Goal: Transaction & Acquisition: Obtain resource

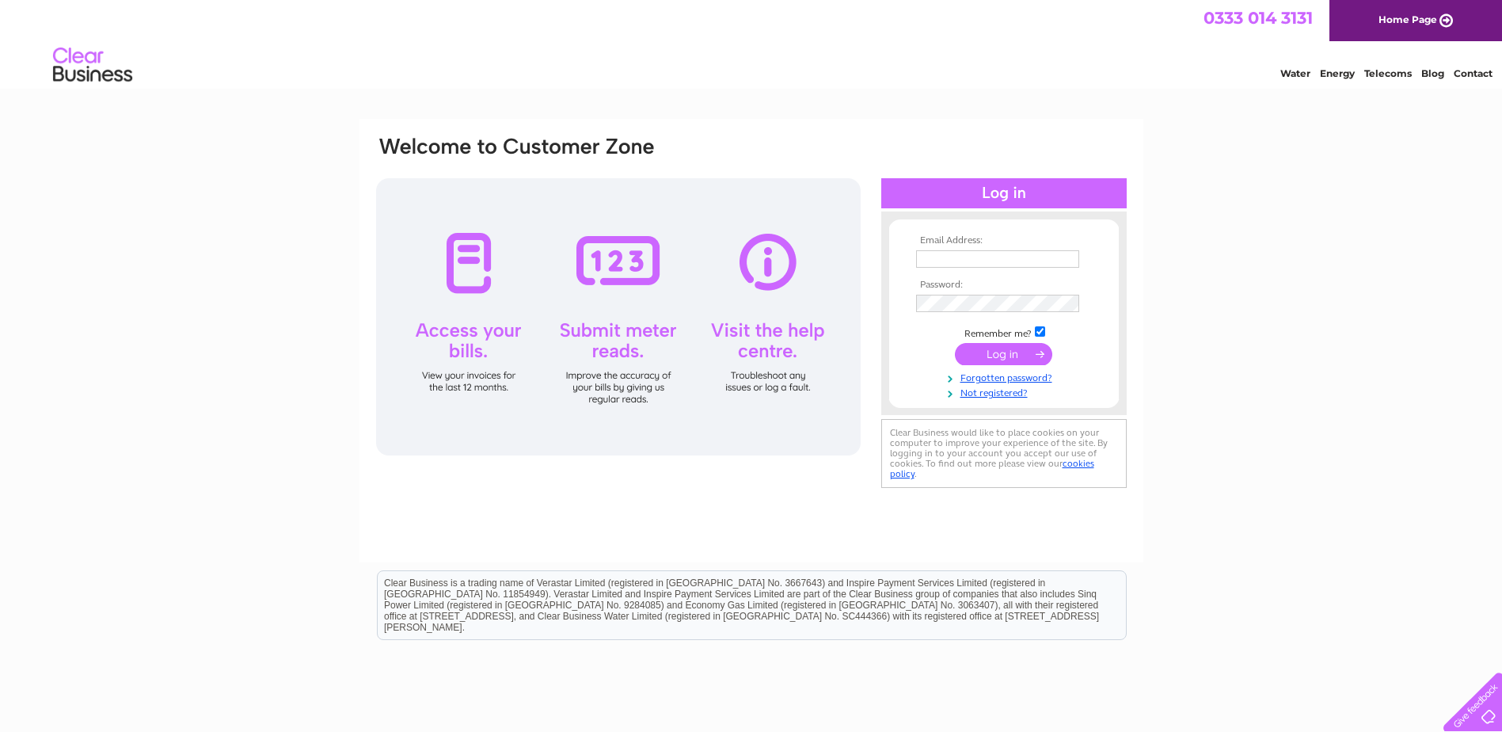
type input "[PERSON_NAME][EMAIL_ADDRESS][PERSON_NAME][DOMAIN_NAME]"
click at [977, 355] on input "submit" at bounding box center [1003, 354] width 97 height 22
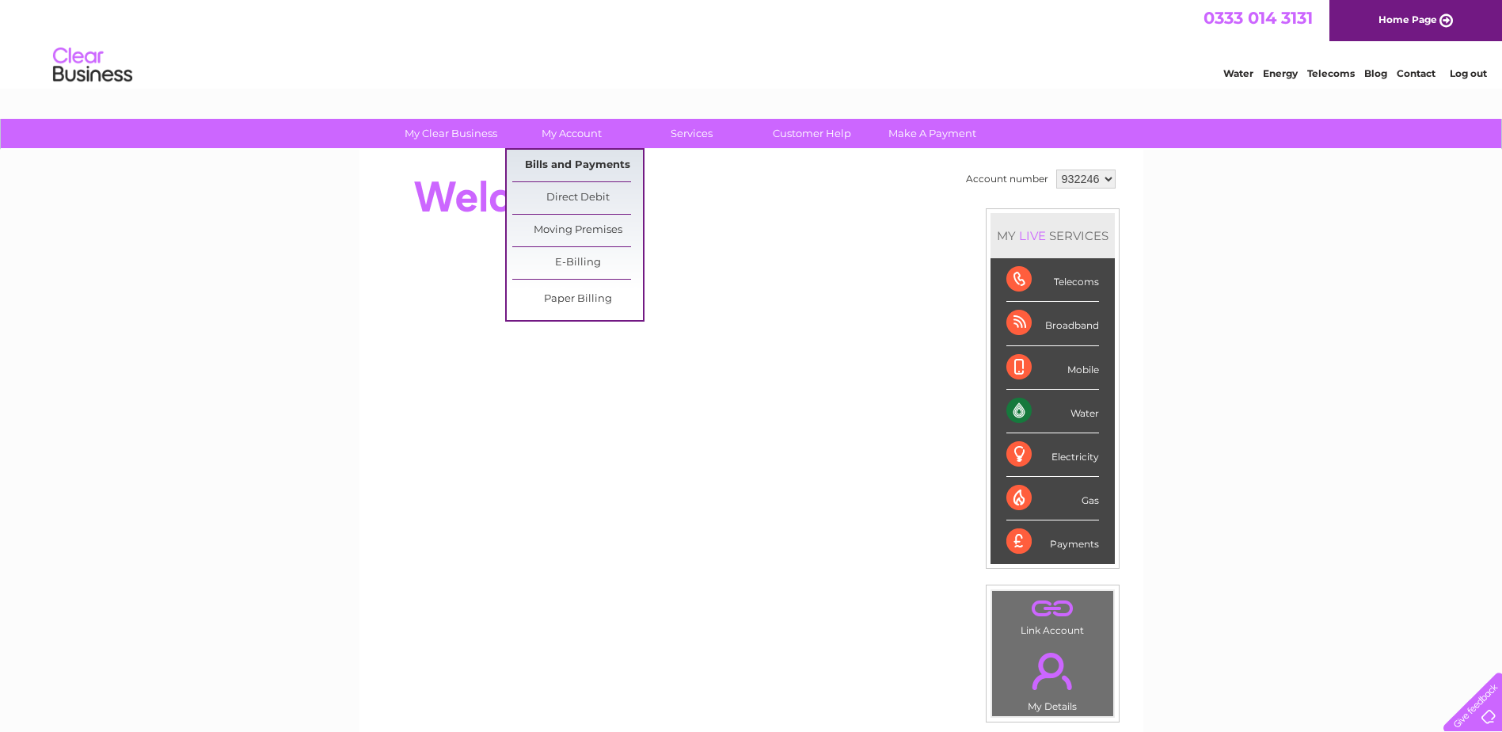
click at [575, 154] on link "Bills and Payments" at bounding box center [577, 166] width 131 height 32
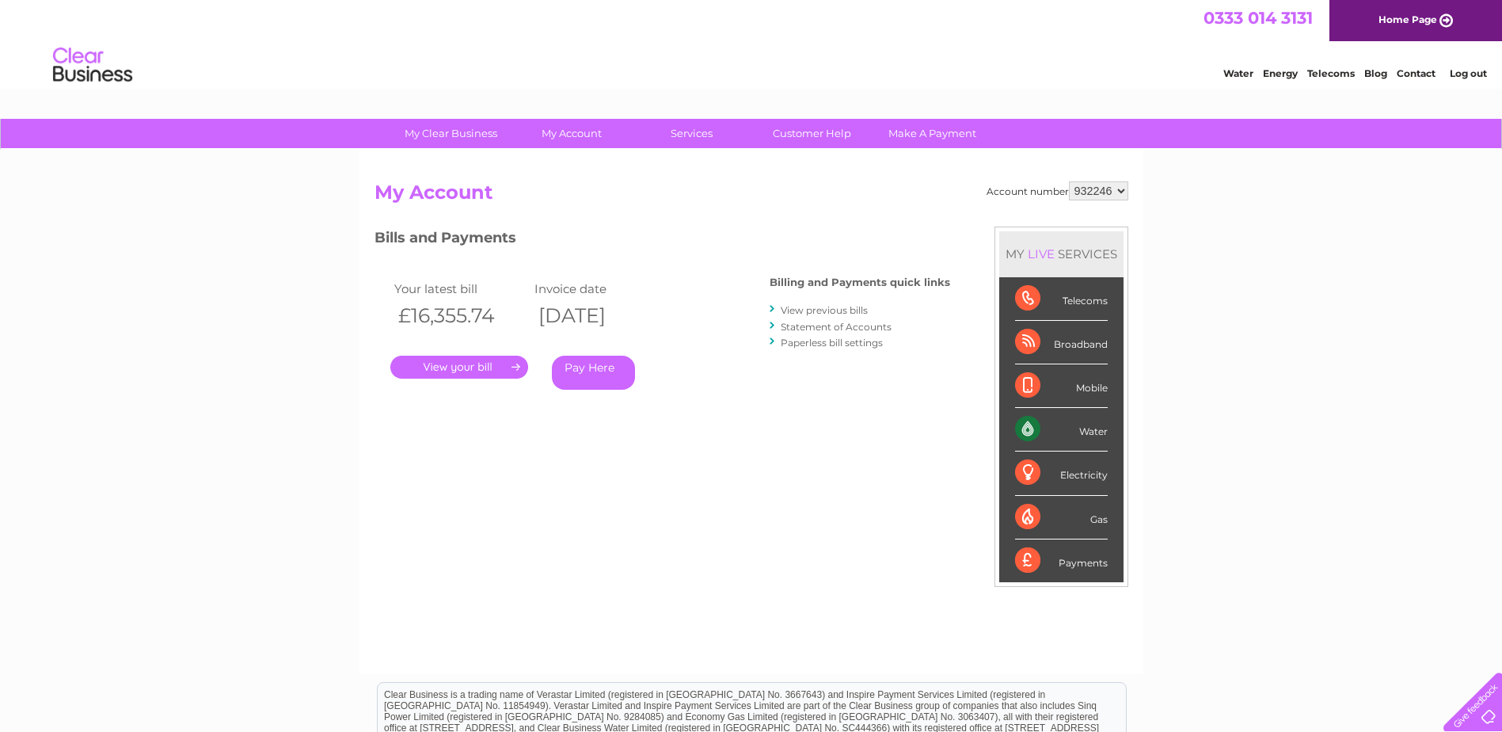
click at [482, 372] on link "." at bounding box center [459, 367] width 138 height 23
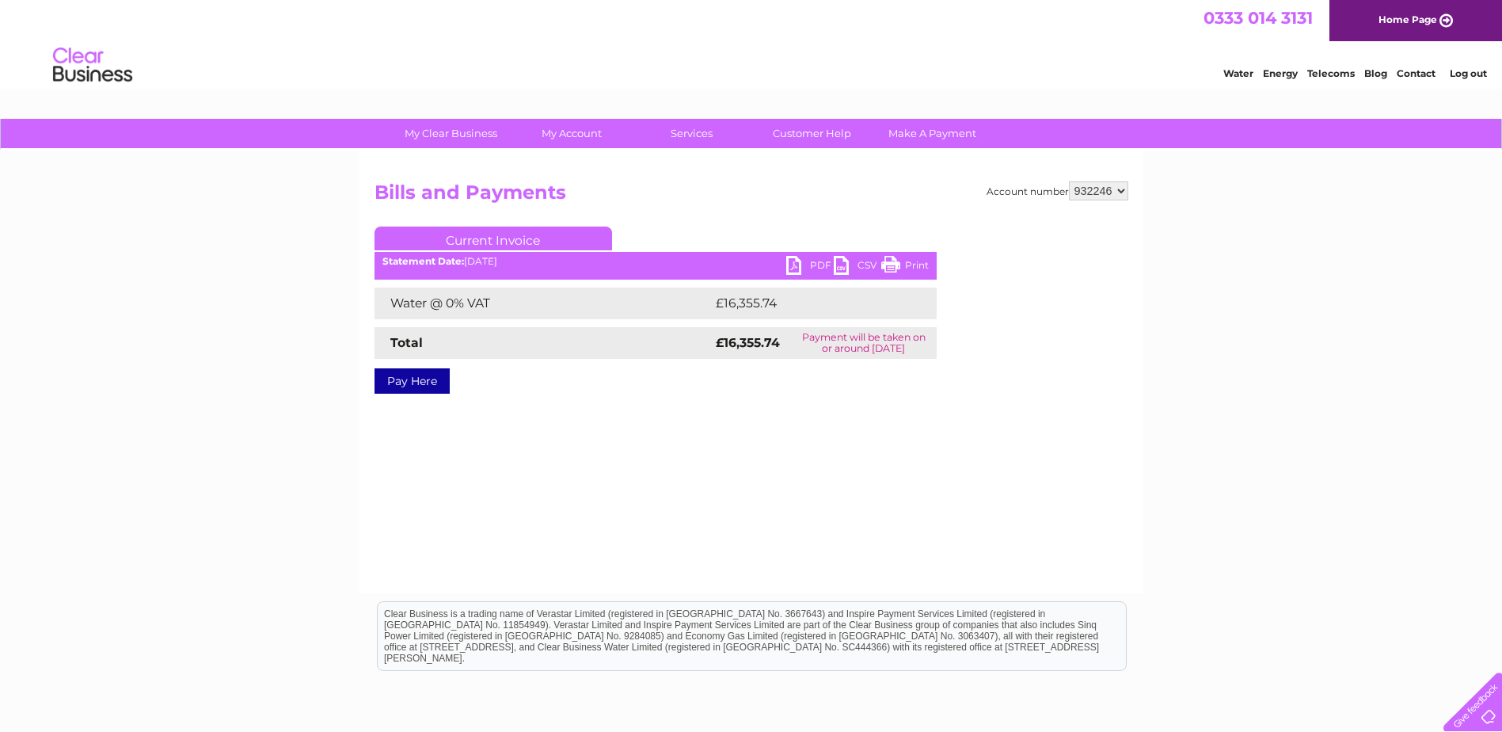
click at [812, 262] on link "PDF" at bounding box center [810, 267] width 48 height 23
